Goal: Task Accomplishment & Management: Use online tool/utility

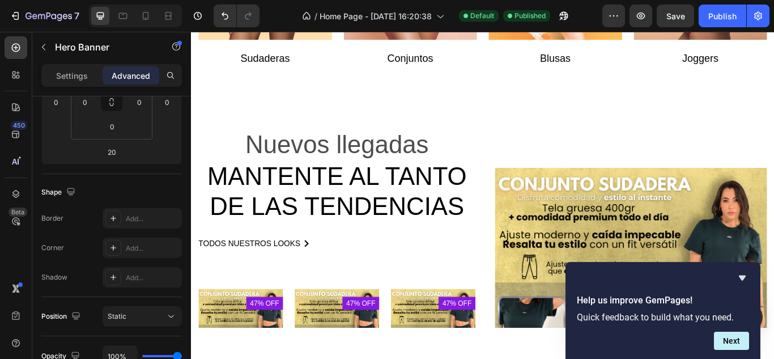
scroll to position [1886, 0]
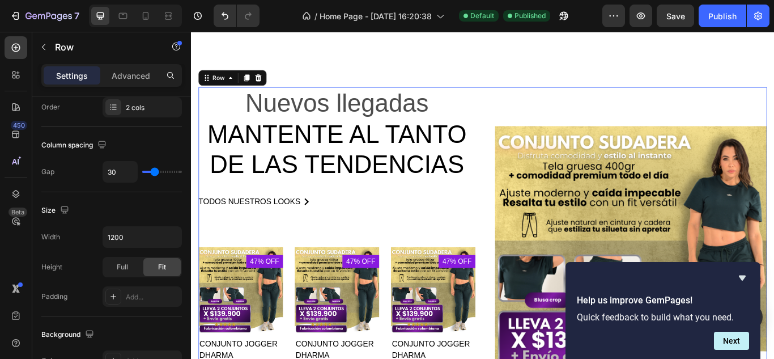
click at [543, 105] on div "Product Images & Gallery ¡cómpralo con descuento! Product Cart Button Product" at bounding box center [700, 307] width 323 height 423
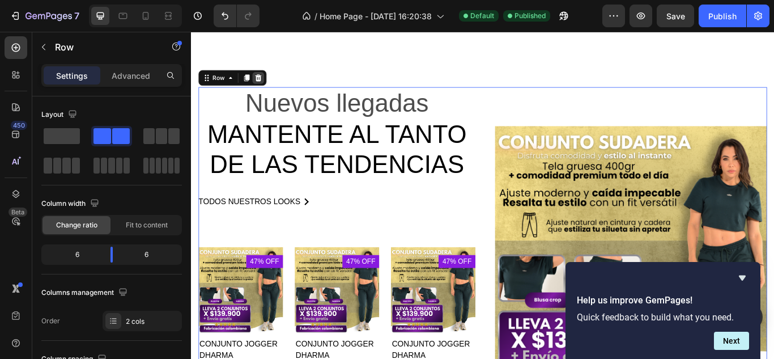
click at [268, 86] on icon at bounding box center [269, 85] width 9 height 9
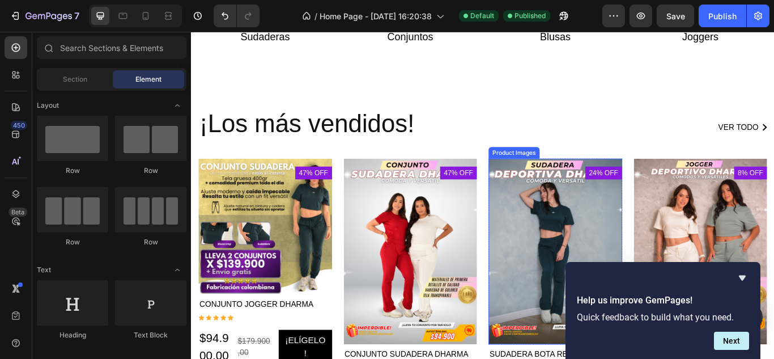
scroll to position [1851, 0]
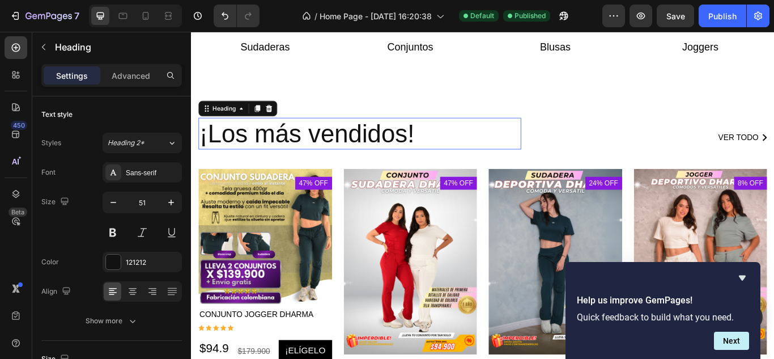
click at [378, 141] on h2 "¡Los más vendidos!" at bounding box center [387, 150] width 376 height 37
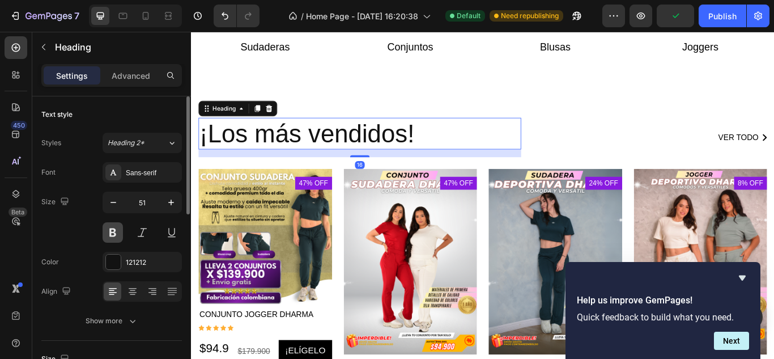
click at [108, 229] on button at bounding box center [113, 232] width 20 height 20
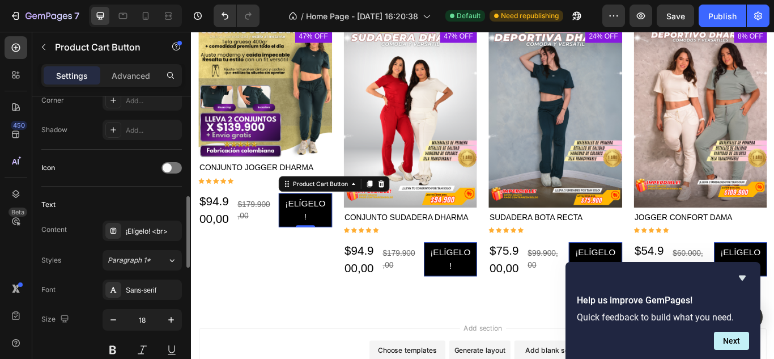
scroll to position [555, 0]
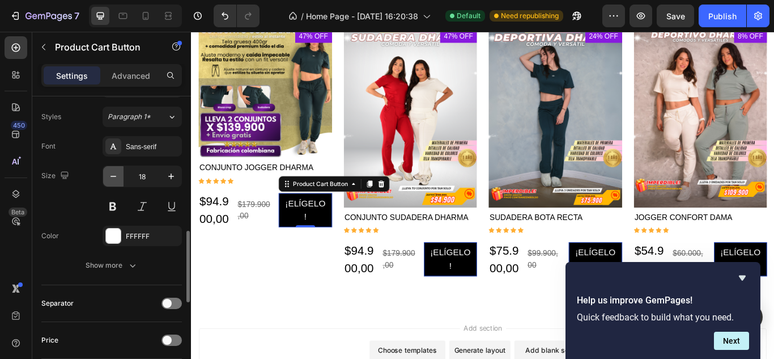
click at [115, 168] on button "button" at bounding box center [113, 176] width 20 height 20
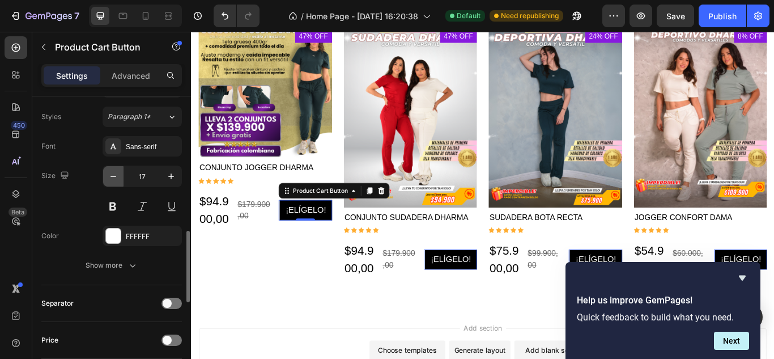
click at [115, 168] on button "button" at bounding box center [113, 176] width 20 height 20
type input "15"
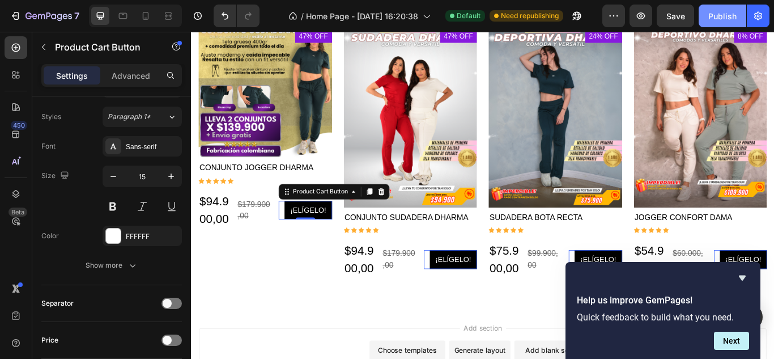
click at [732, 15] on div "Publish" at bounding box center [722, 16] width 28 height 12
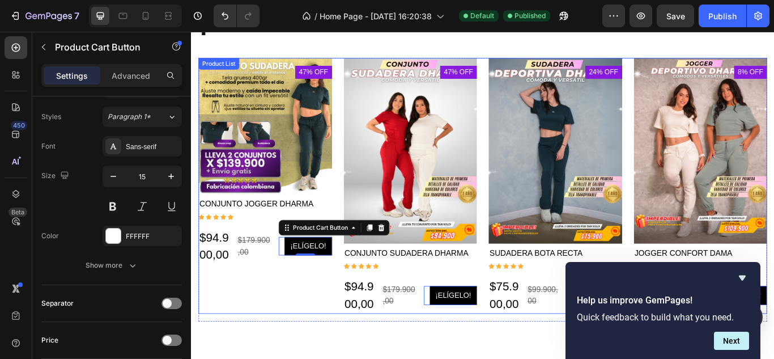
scroll to position [1888, 0]
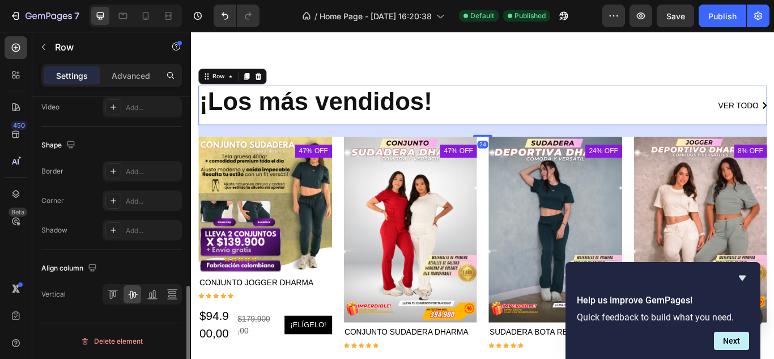
click at [573, 95] on div "¡Los más vendidos! Heading Ver todo Button Row 24" at bounding box center [530, 118] width 663 height 46
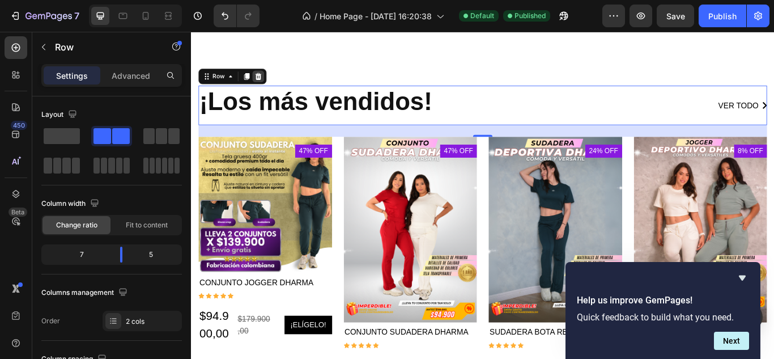
click at [273, 80] on div at bounding box center [269, 84] width 14 height 14
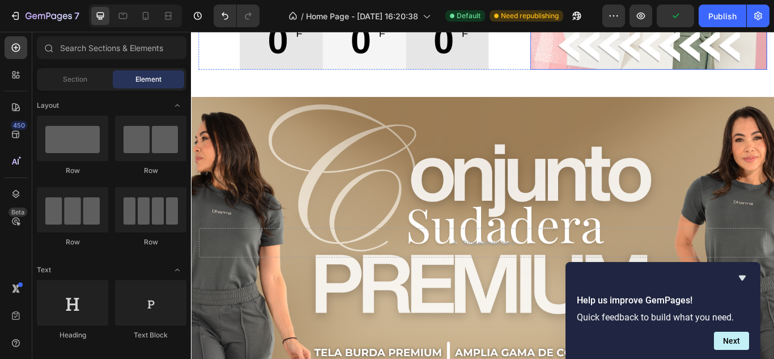
scroll to position [357, 0]
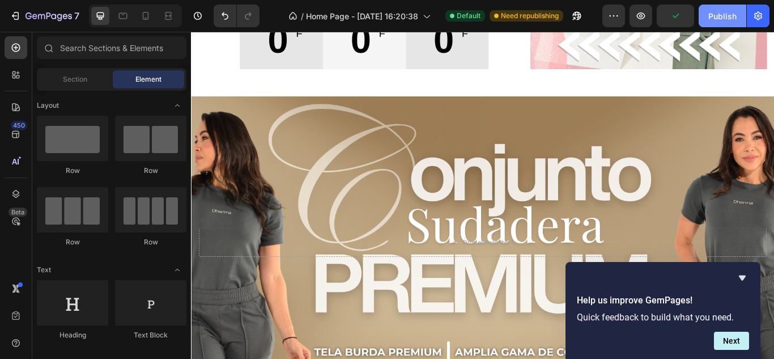
click at [725, 19] on div "Publish" at bounding box center [722, 16] width 28 height 12
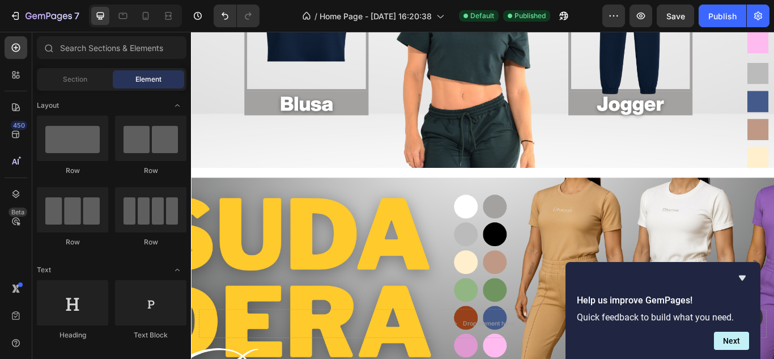
scroll to position [1085, 0]
